Goal: Task Accomplishment & Management: Use online tool/utility

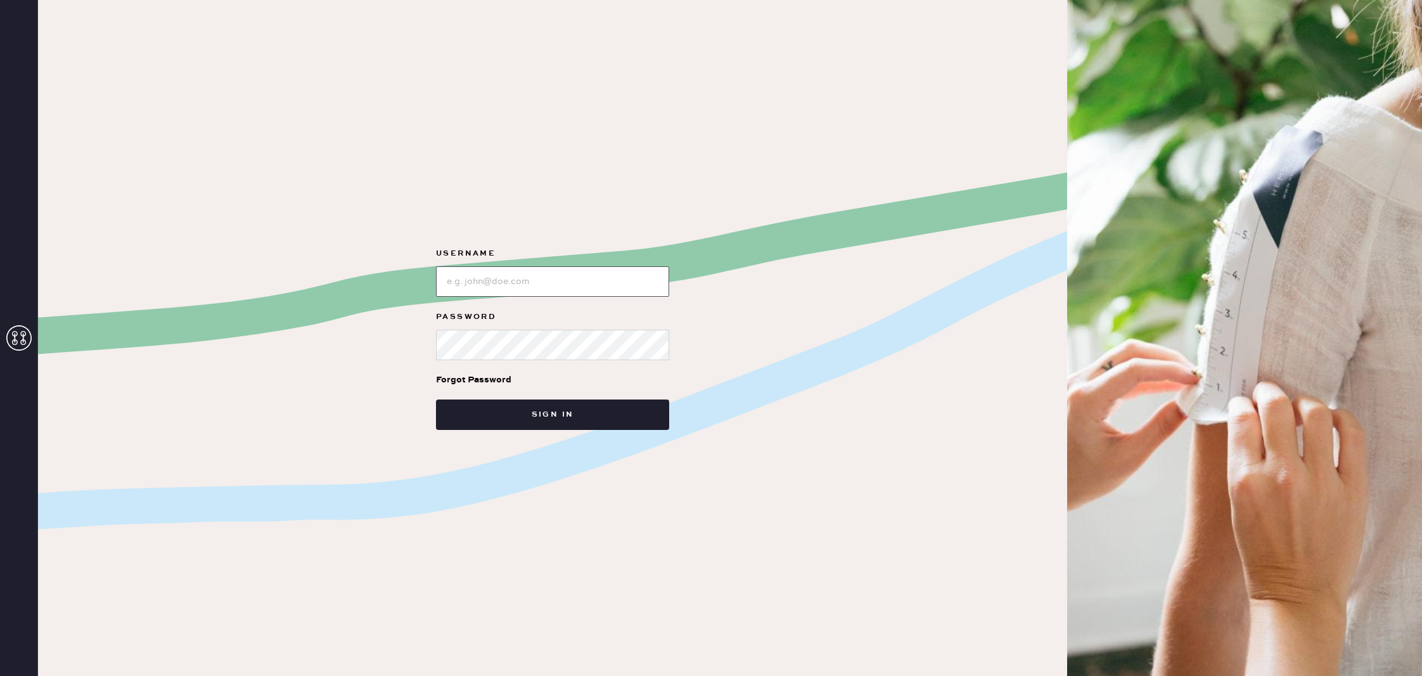
type input "reformationcharleston"
click at [567, 403] on button "Sign in" at bounding box center [552, 414] width 233 height 30
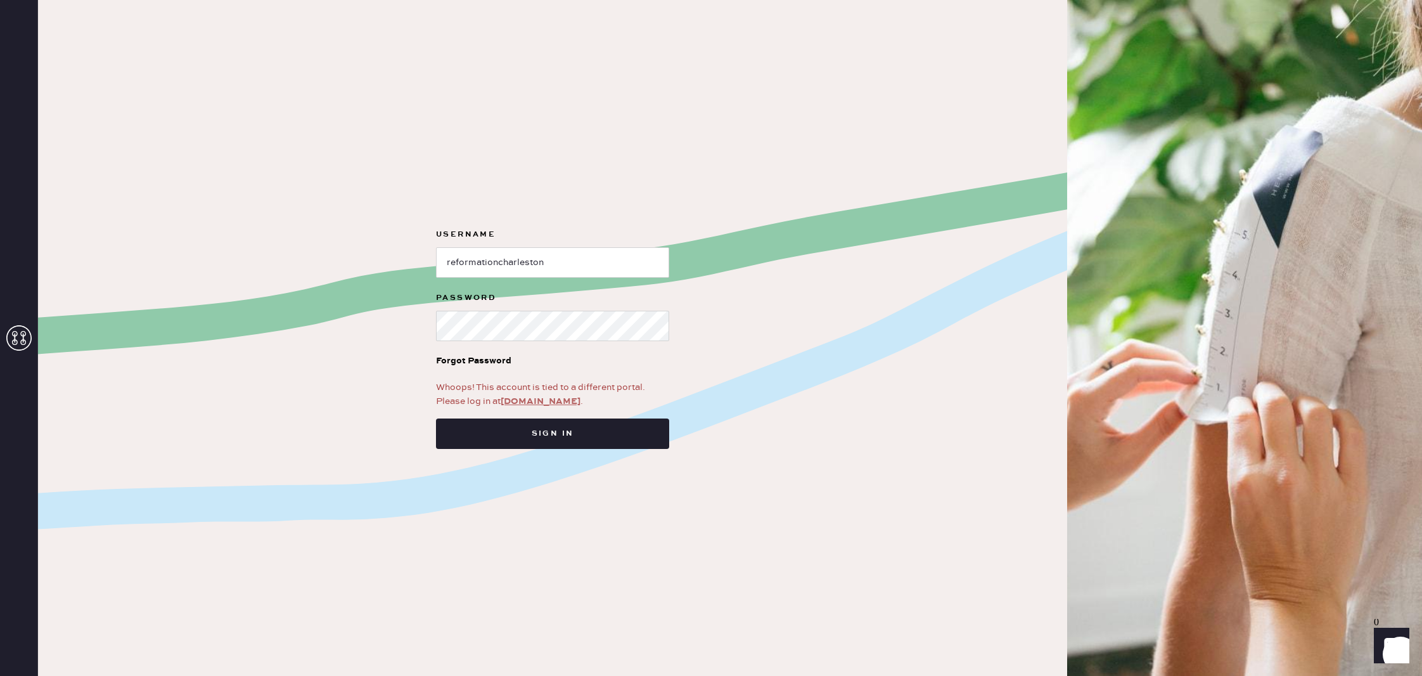
click at [533, 404] on link "[DOMAIN_NAME]" at bounding box center [541, 400] width 80 height 11
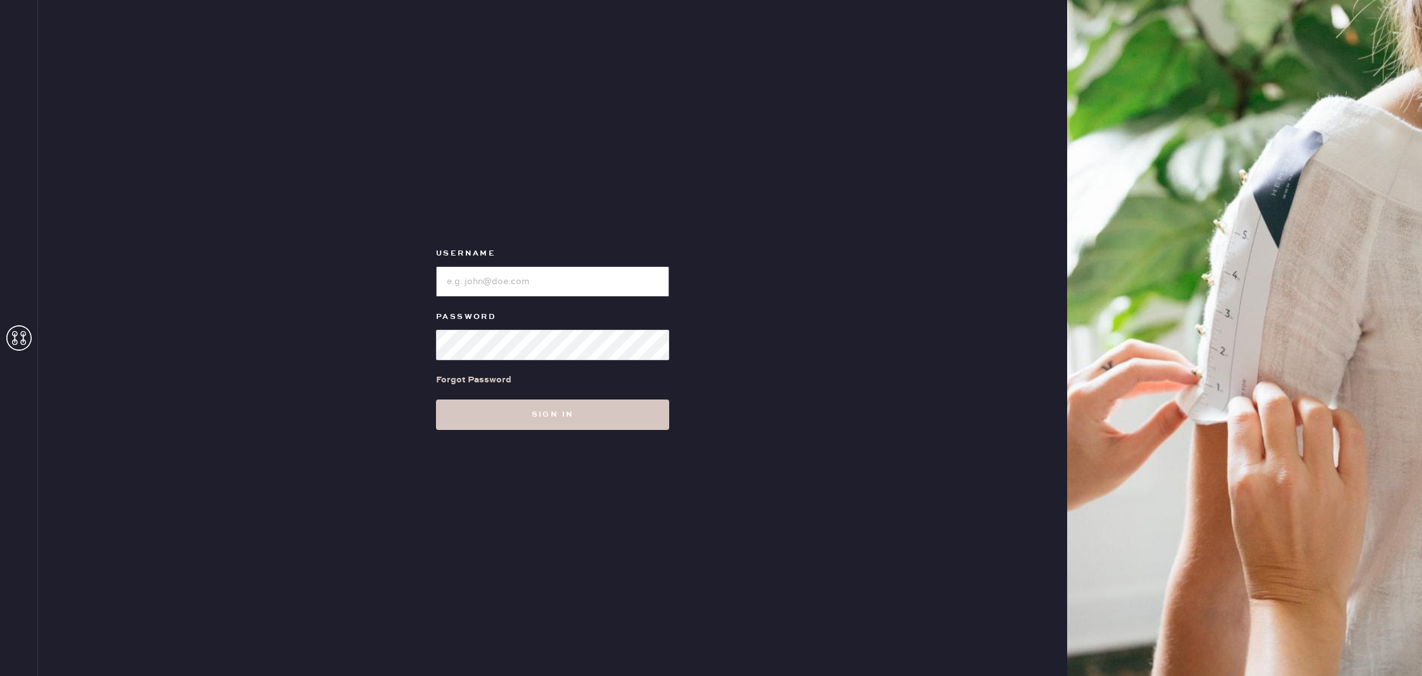
type input "reformationcharleston"
click at [541, 411] on button "Sign in" at bounding box center [552, 414] width 233 height 30
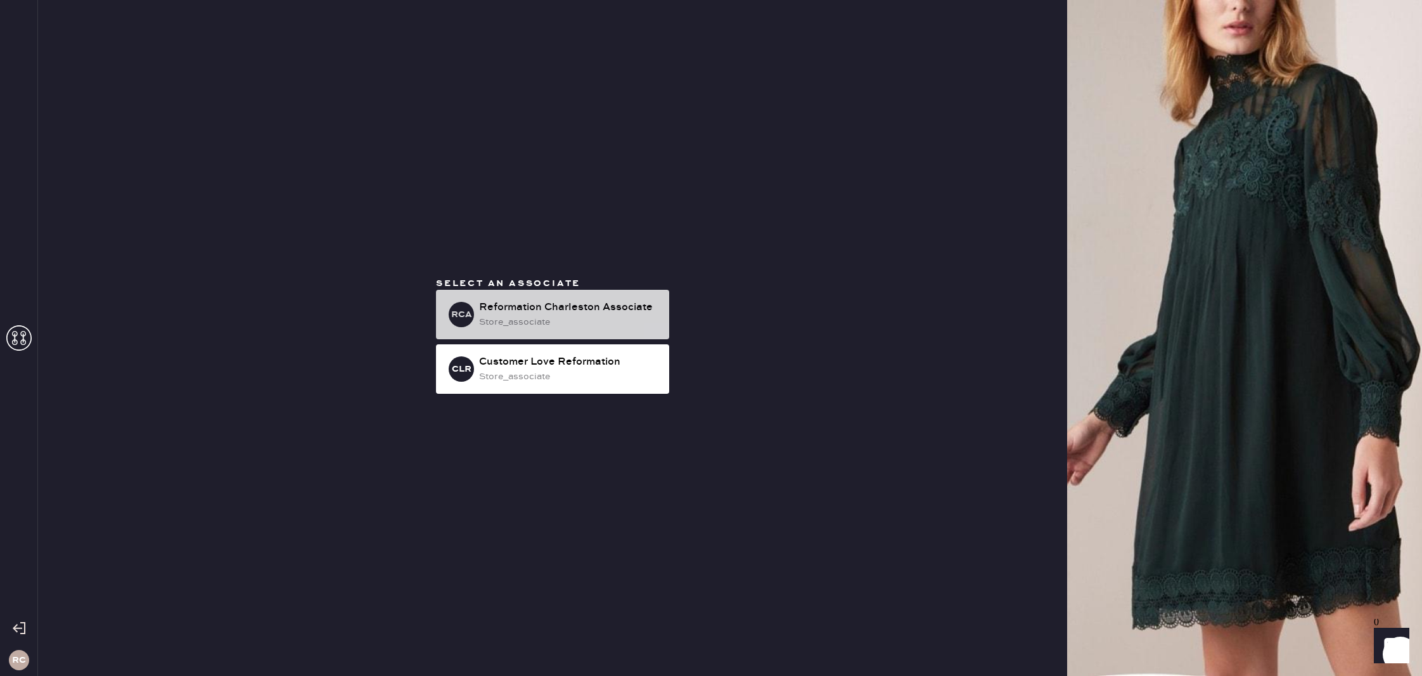
click at [549, 304] on div "Reformation Charleston Associate" at bounding box center [569, 307] width 180 height 15
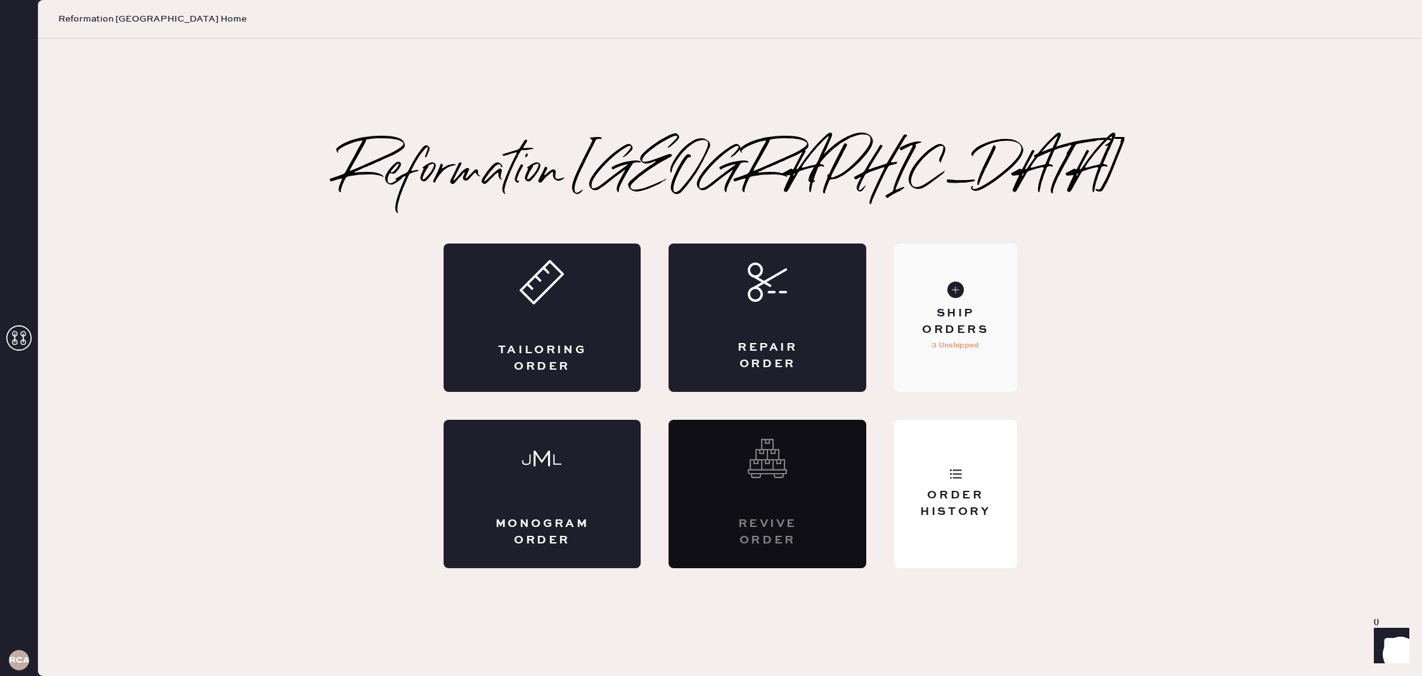
click at [990, 311] on div "Ship Orders" at bounding box center [955, 321] width 102 height 32
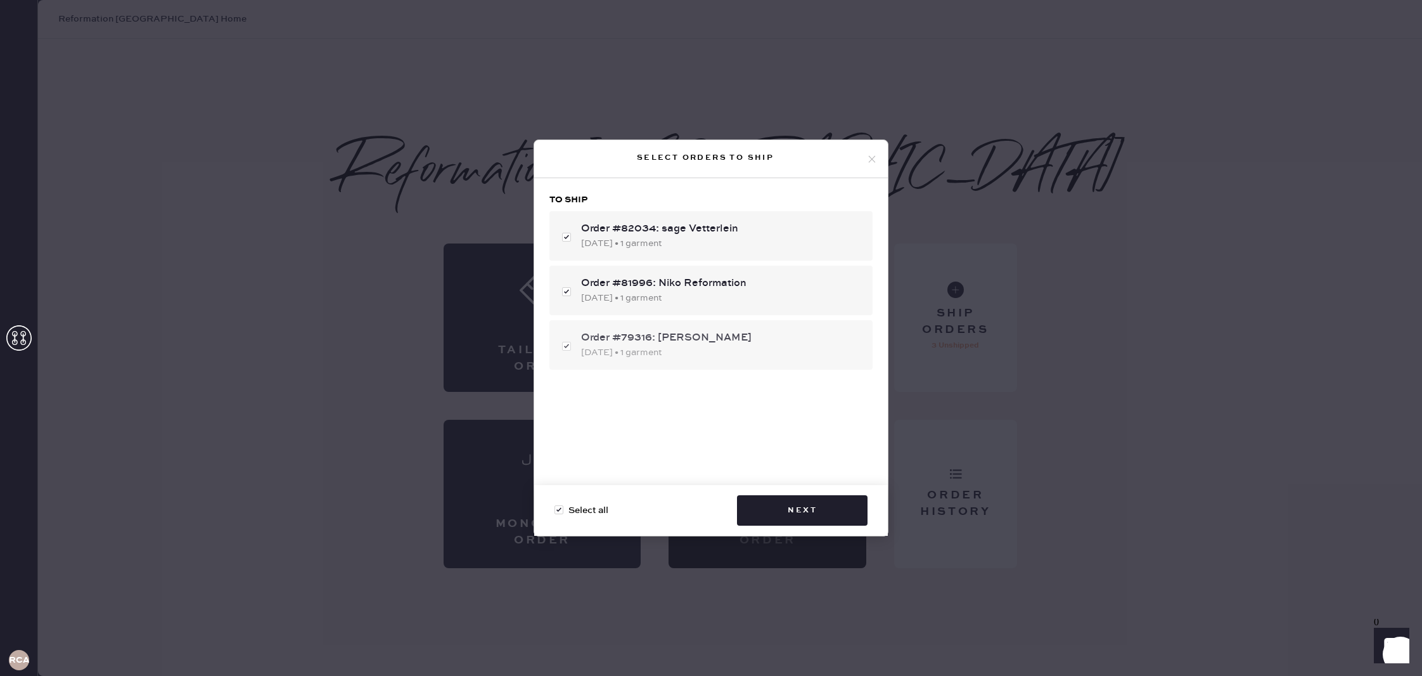
click at [568, 346] on div "Order #79316: [PERSON_NAME] [DATE] • 1 garment" at bounding box center [710, 344] width 323 height 49
checkbox input "false"
click at [807, 499] on button "Next" at bounding box center [802, 510] width 131 height 30
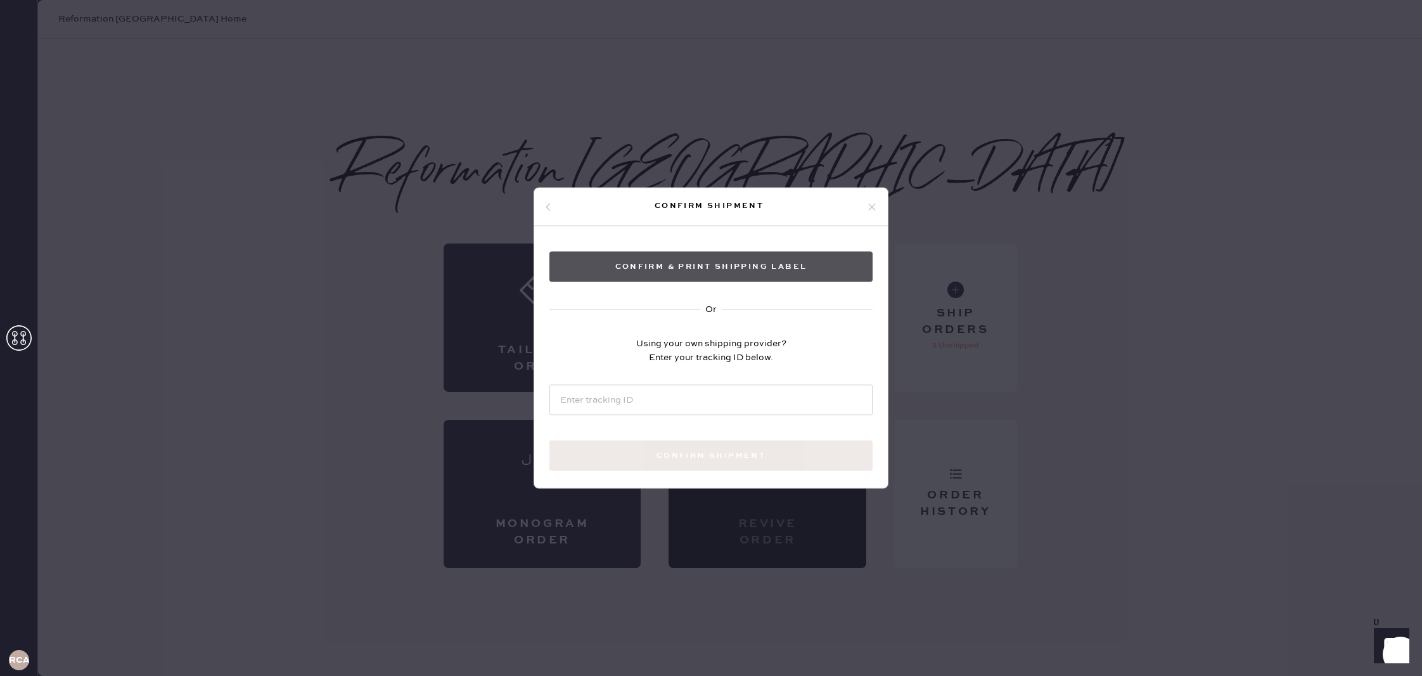
click at [778, 272] on button "Confirm & Print shipping label" at bounding box center [710, 267] width 323 height 30
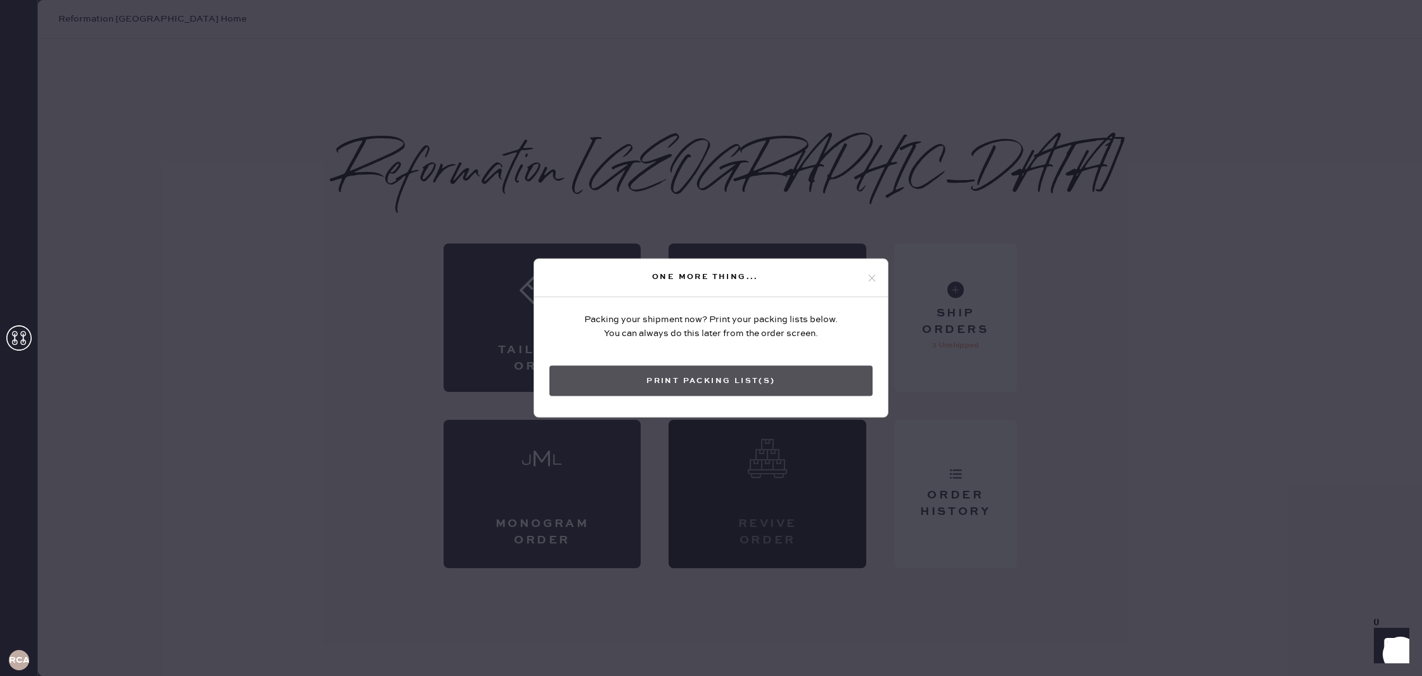
click at [728, 374] on button "Print Packing List(s)" at bounding box center [710, 381] width 323 height 30
